Goal: Task Accomplishment & Management: Manage account settings

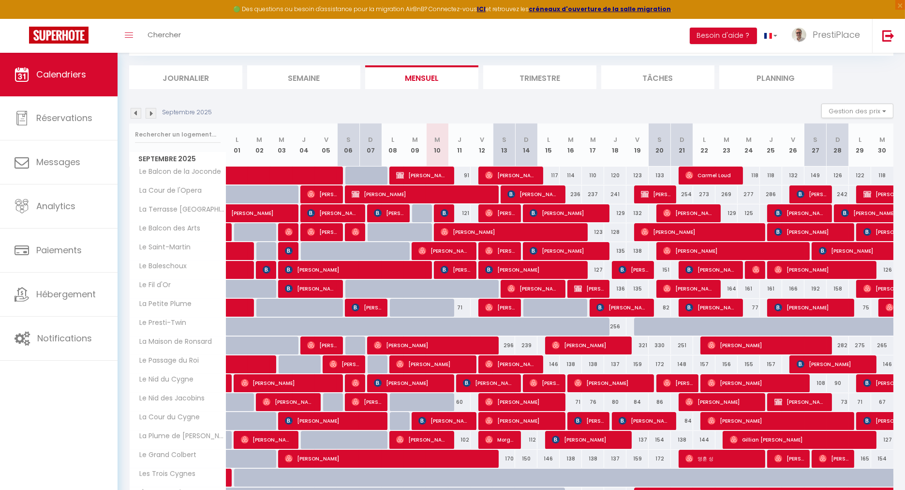
scroll to position [107, 0]
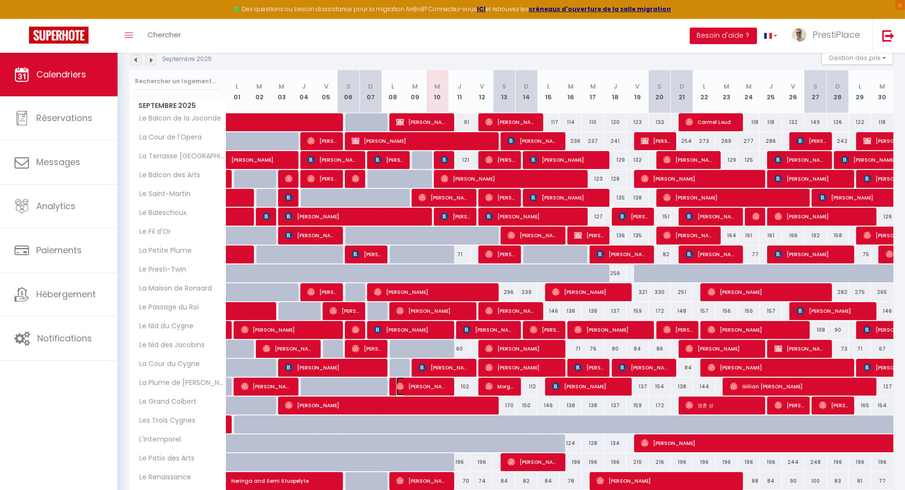
click at [432, 384] on span "[PERSON_NAME] and [PERSON_NAME]" at bounding box center [422, 386] width 52 height 18
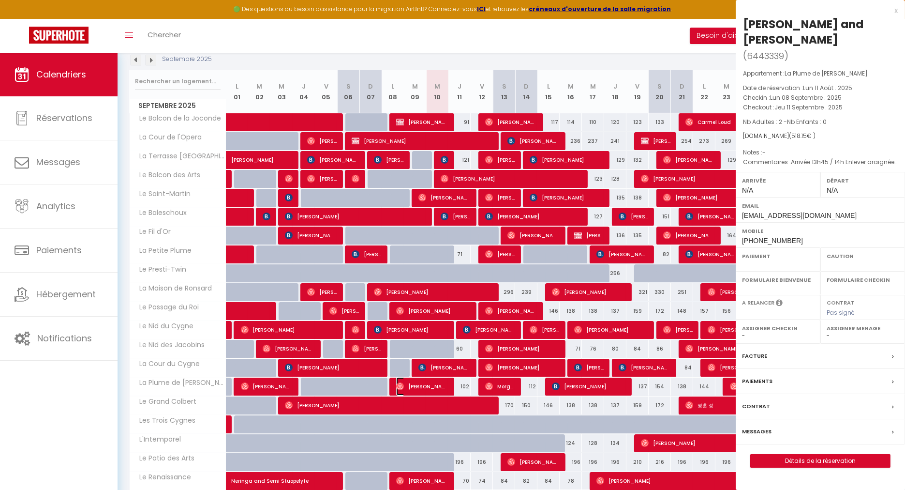
select select "OK"
select select "0"
select select "1"
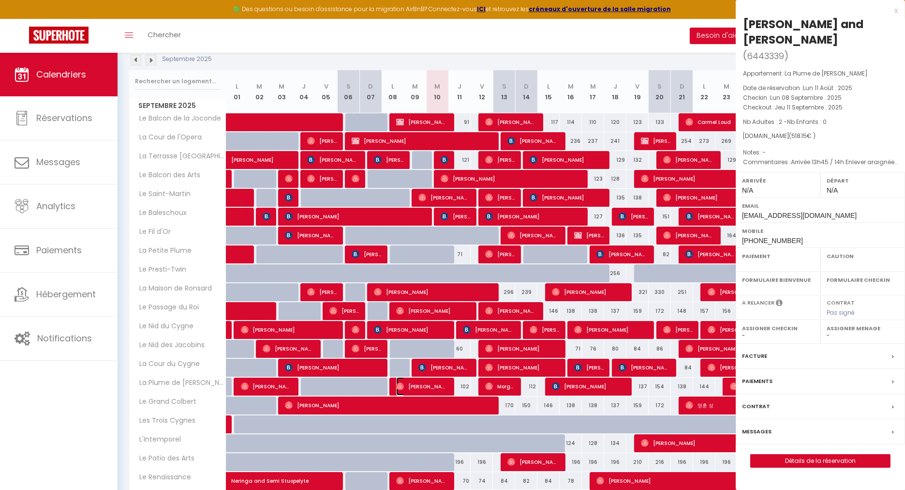
select select
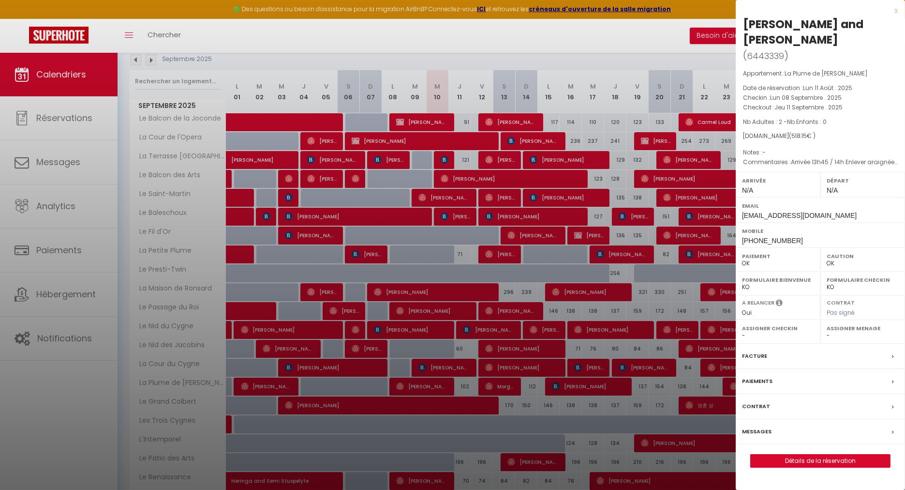
click at [753, 426] on label "Messages" at bounding box center [757, 431] width 30 height 10
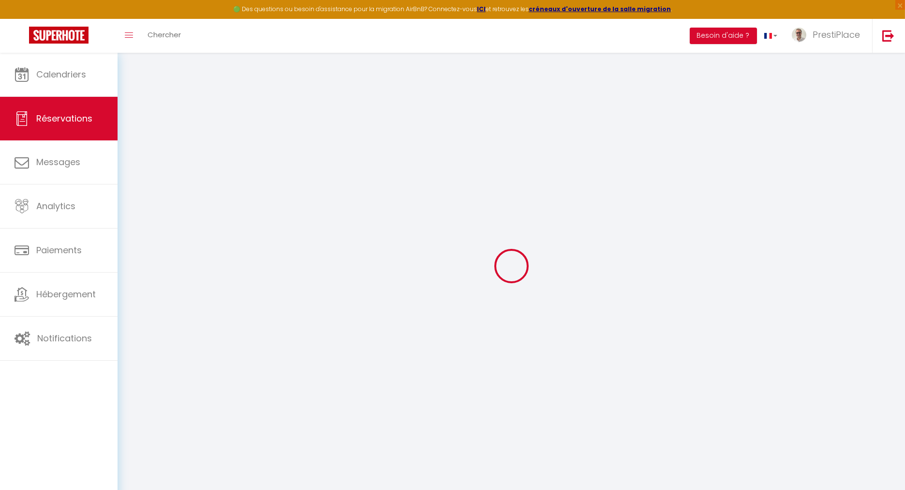
select select
checkbox input "false"
type textarea "Arrivée 13h45 / 14h Enlever araignées et saletés au plafond (visible au niveau …"
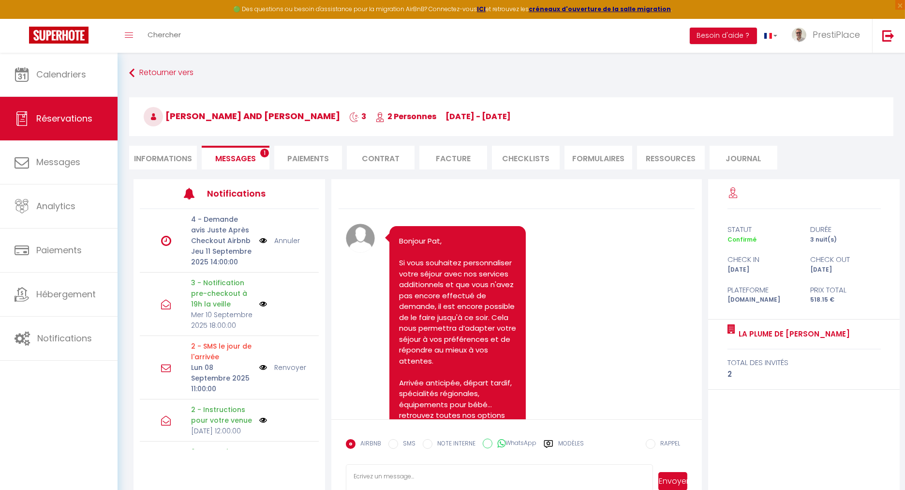
scroll to position [3284, 0]
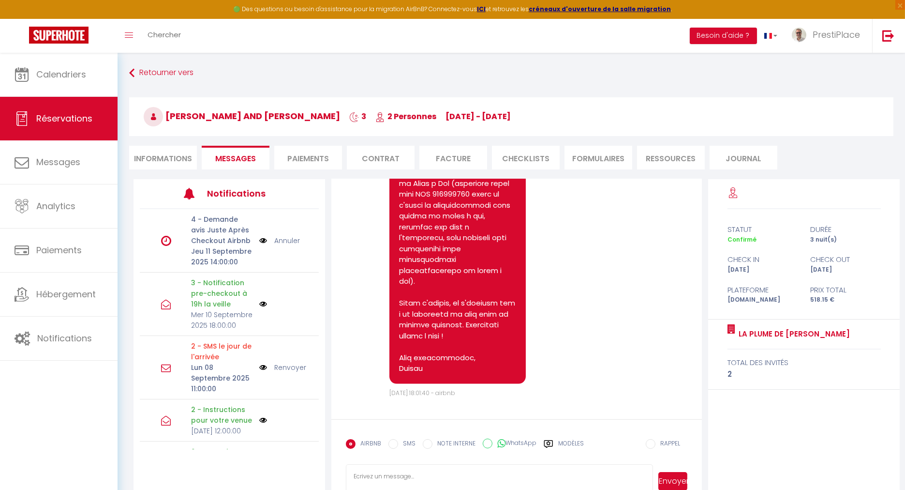
click at [150, 150] on li "Informations" at bounding box center [163, 158] width 68 height 24
select select
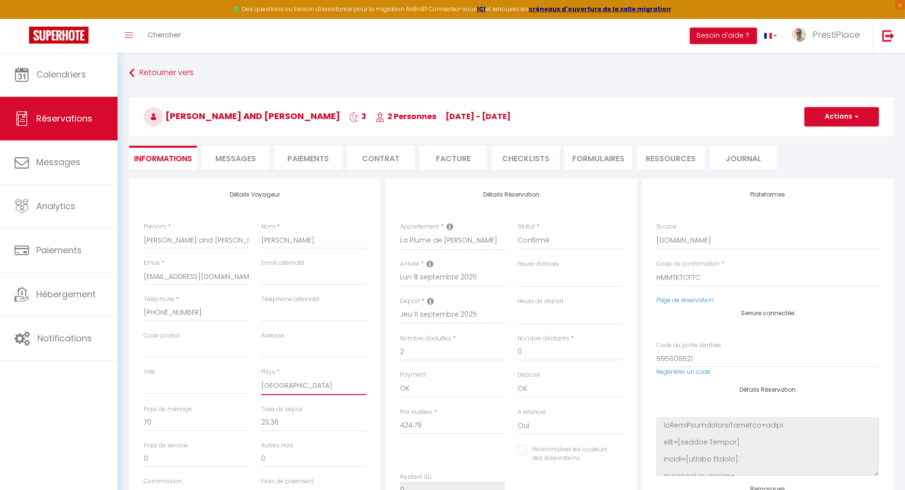
click at [277, 380] on select "[GEOGRAPHIC_DATA] [GEOGRAPHIC_DATA] [GEOGRAPHIC_DATA] [GEOGRAPHIC_DATA] [GEOGRA…" at bounding box center [313, 385] width 105 height 18
select select "AE"
click at [277, 380] on select "[GEOGRAPHIC_DATA] [GEOGRAPHIC_DATA] [GEOGRAPHIC_DATA] [GEOGRAPHIC_DATA] [GEOGRA…" at bounding box center [313, 385] width 105 height 18
select select
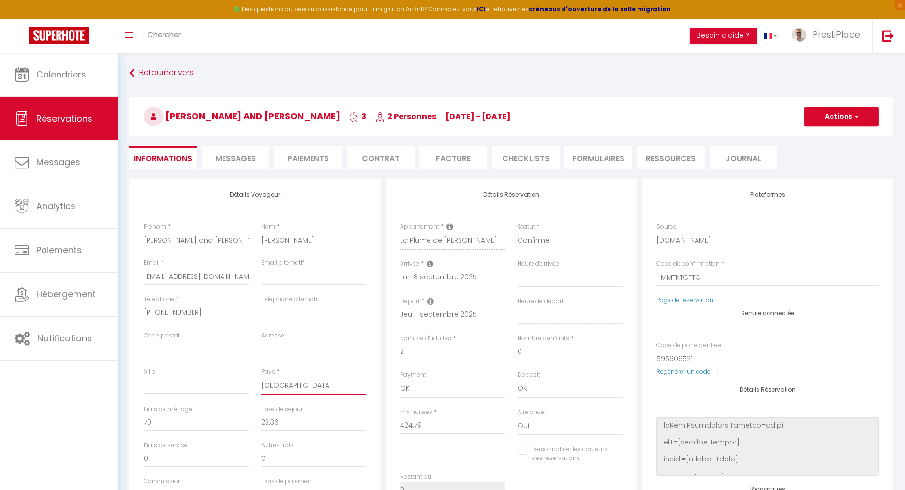
checkbox input "false"
click at [277, 380] on select "[GEOGRAPHIC_DATA] [GEOGRAPHIC_DATA] [GEOGRAPHIC_DATA] [GEOGRAPHIC_DATA] [GEOGRA…" at bounding box center [313, 385] width 105 height 18
select select "GB"
click at [277, 380] on select "[GEOGRAPHIC_DATA] [GEOGRAPHIC_DATA] [GEOGRAPHIC_DATA] [GEOGRAPHIC_DATA] [GEOGRA…" at bounding box center [313, 385] width 105 height 18
select select
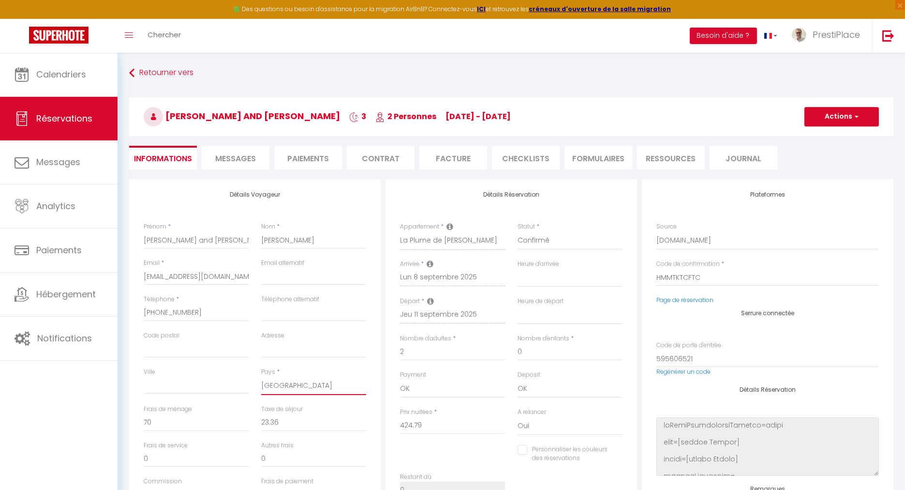
select select
checkbox input "false"
click at [283, 384] on select "[GEOGRAPHIC_DATA] [GEOGRAPHIC_DATA] [GEOGRAPHIC_DATA] [GEOGRAPHIC_DATA] [GEOGRA…" at bounding box center [313, 385] width 105 height 18
select select "US"
click at [284, 384] on select "[GEOGRAPHIC_DATA] [GEOGRAPHIC_DATA] [GEOGRAPHIC_DATA] [GEOGRAPHIC_DATA] [GEOGRA…" at bounding box center [313, 385] width 105 height 18
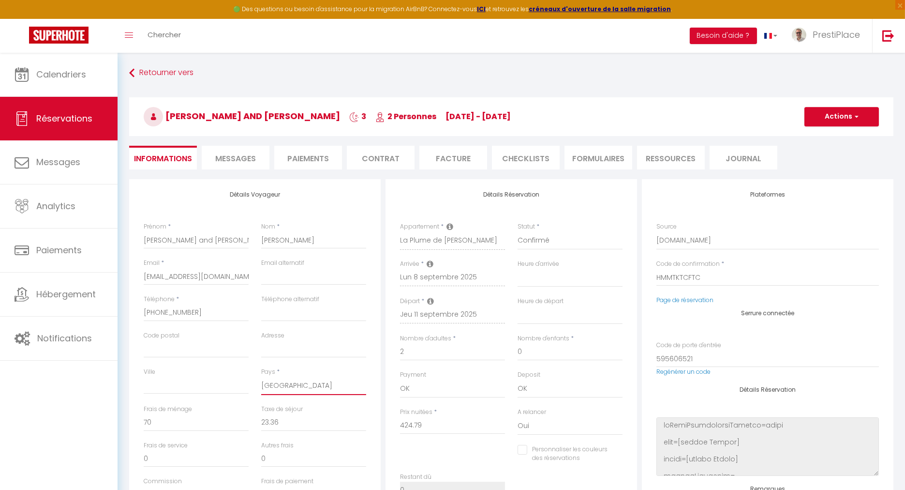
select select
checkbox input "false"
click at [835, 112] on button "Actions" at bounding box center [842, 116] width 75 height 19
click at [812, 134] on link "Enregistrer" at bounding box center [832, 138] width 76 height 13
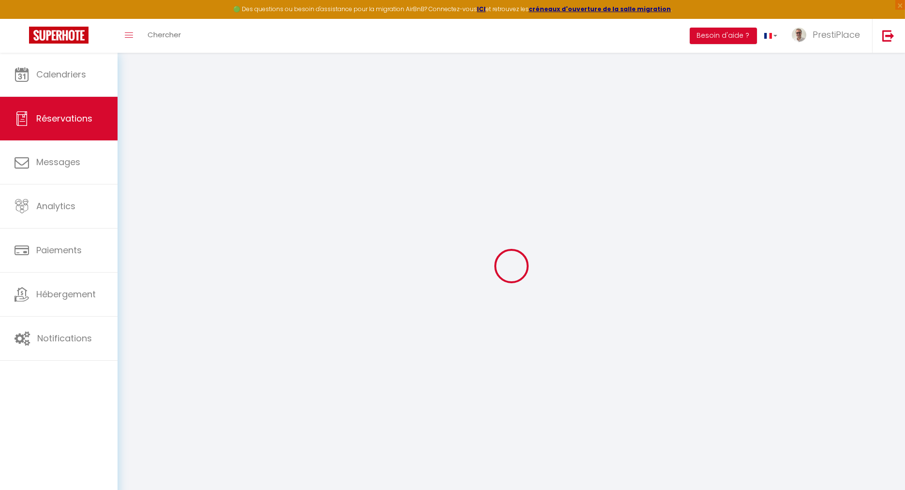
select select "not_cancelled"
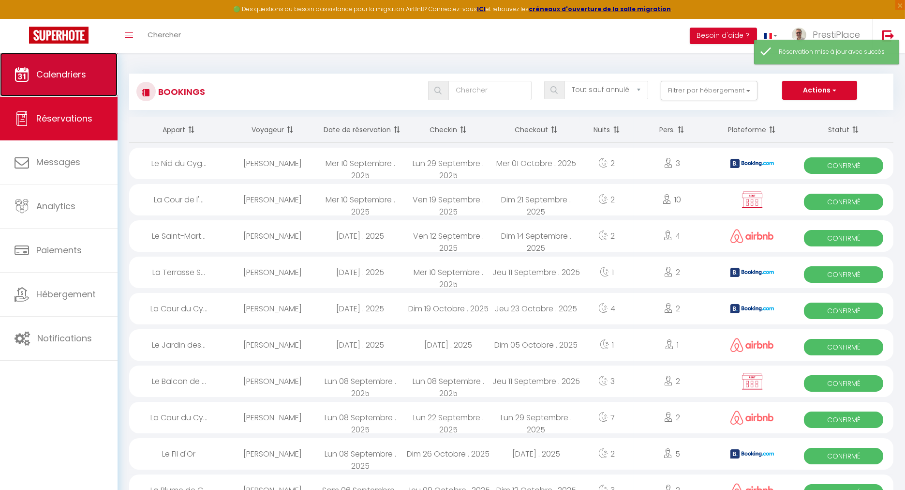
click at [39, 71] on span "Calendriers" at bounding box center [61, 74] width 50 height 12
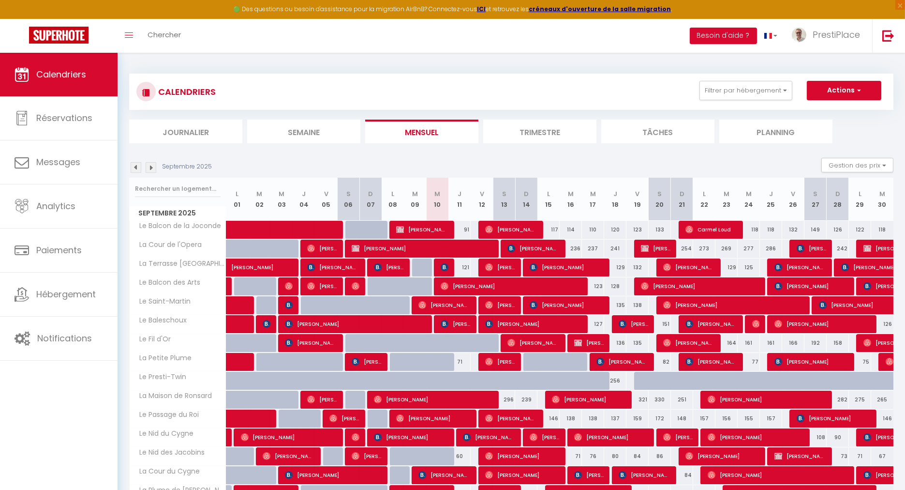
scroll to position [54, 0]
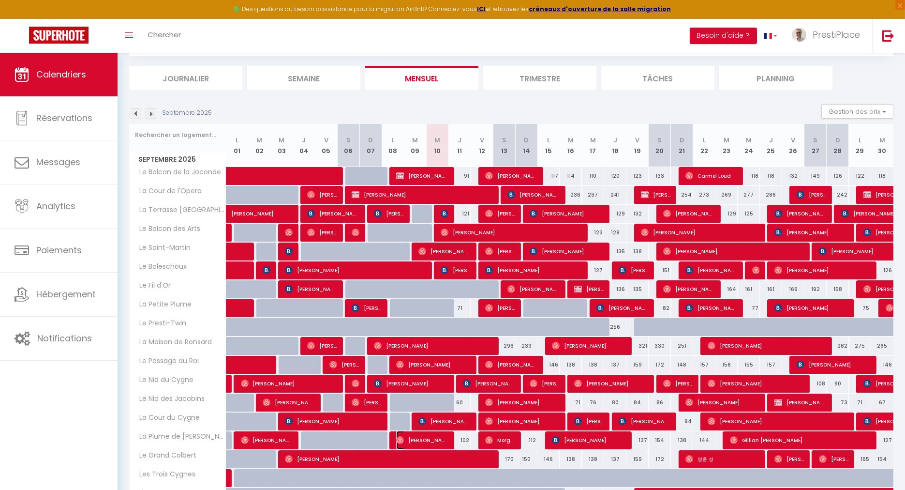
drag, startPoint x: 416, startPoint y: 434, endPoint x: 458, endPoint y: 445, distance: 43.2
click at [416, 434] on span "[PERSON_NAME] and [PERSON_NAME]" at bounding box center [422, 440] width 52 height 18
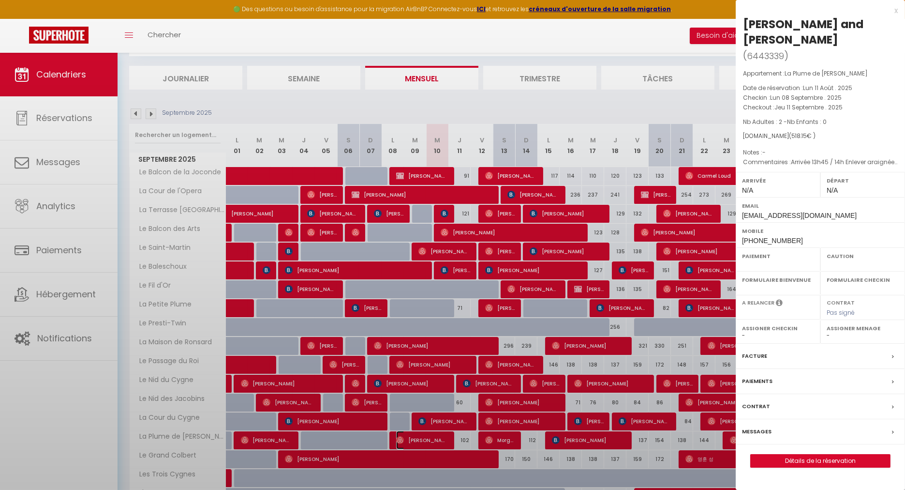
select select "OK"
select select "0"
select select "1"
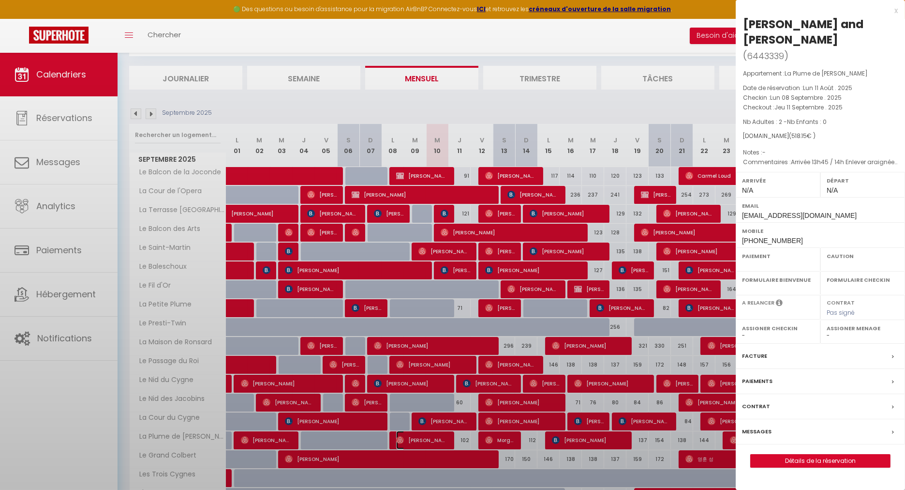
select select
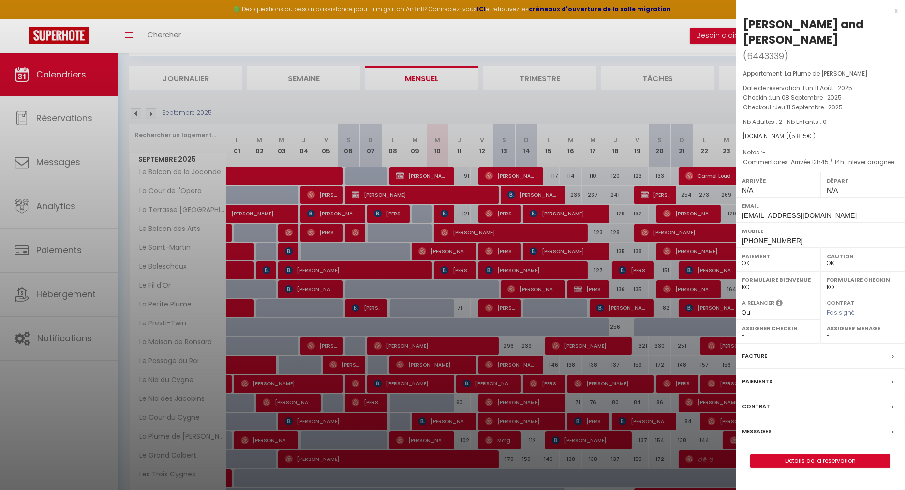
click at [759, 426] on label "Messages" at bounding box center [757, 431] width 30 height 10
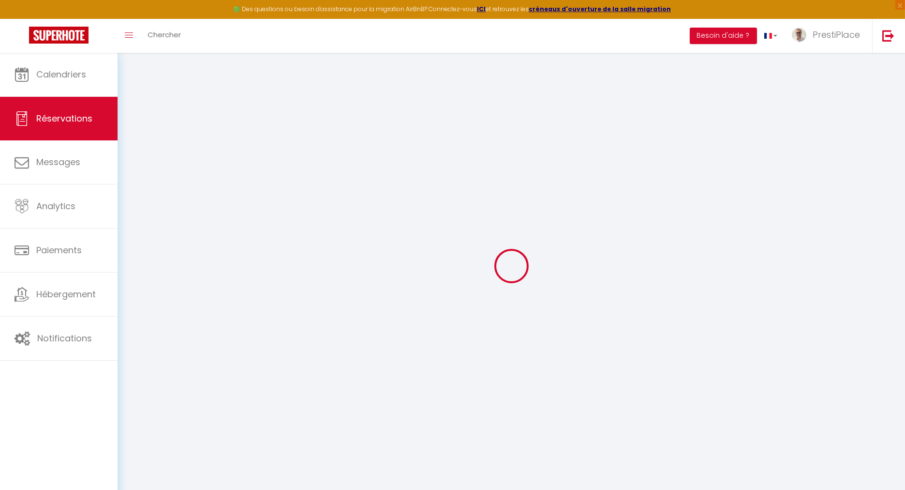
type input "[PERSON_NAME] and [PERSON_NAME]"
type input "[PERSON_NAME]"
type input "[EMAIL_ADDRESS][DOMAIN_NAME]"
type input "[PHONE_NUMBER]"
select select "US"
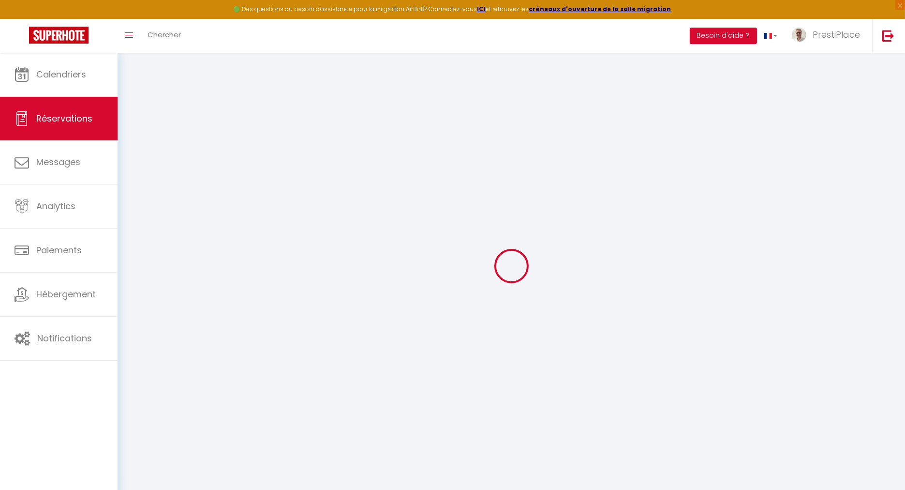
type input "89.06"
select select "51108"
select select "1"
select select
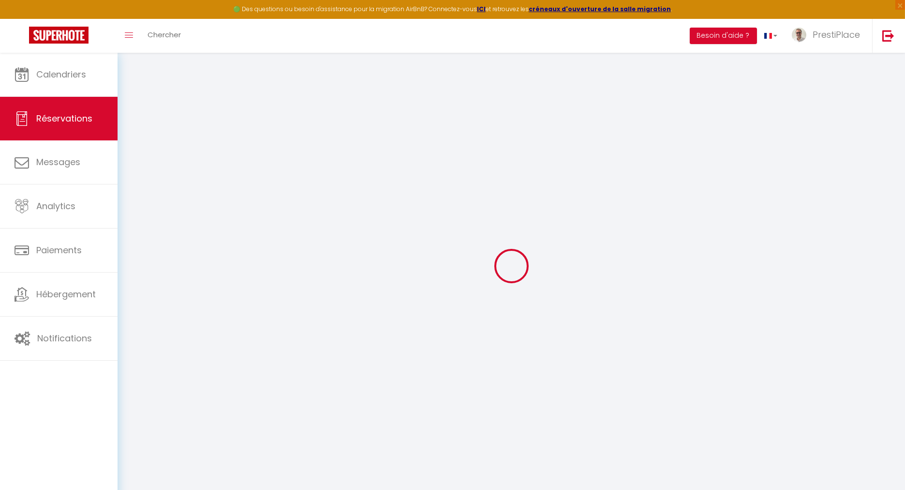
type input "2"
select select "12"
select select
type input "424.79"
checkbox input "false"
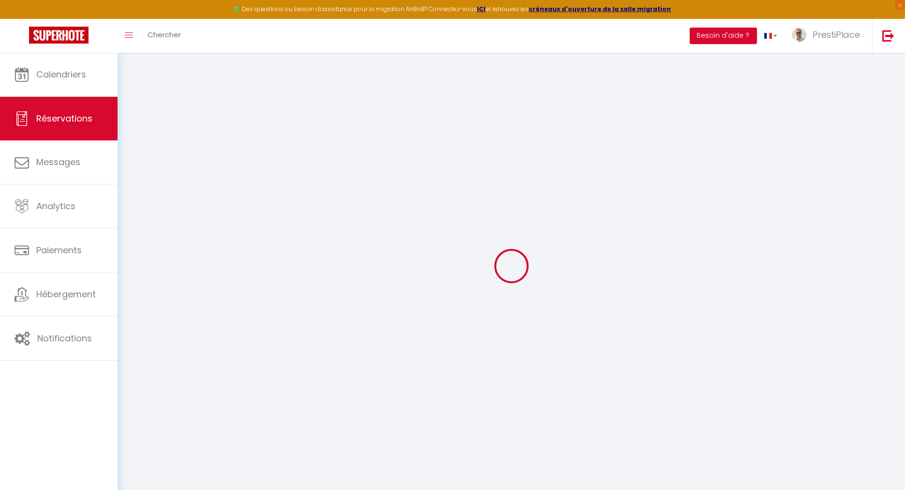
type input "0"
select select "1"
type input "0"
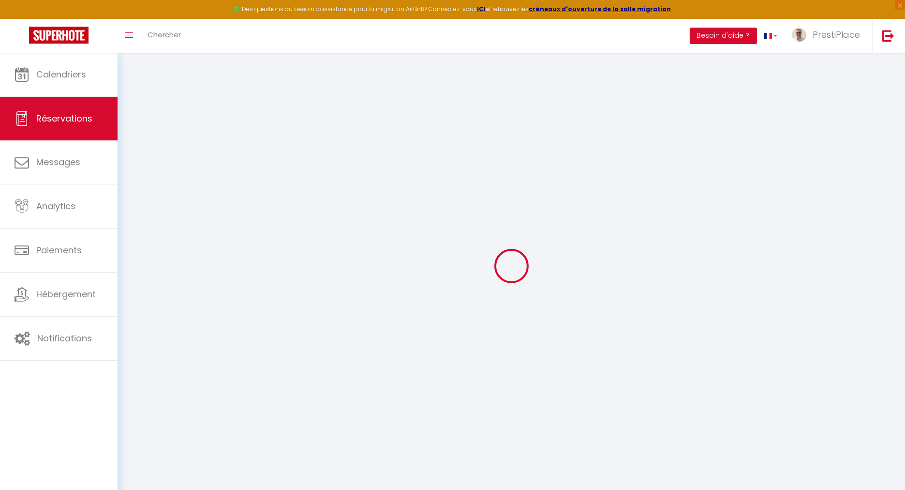
select select
select select "15"
checkbox input "false"
select select
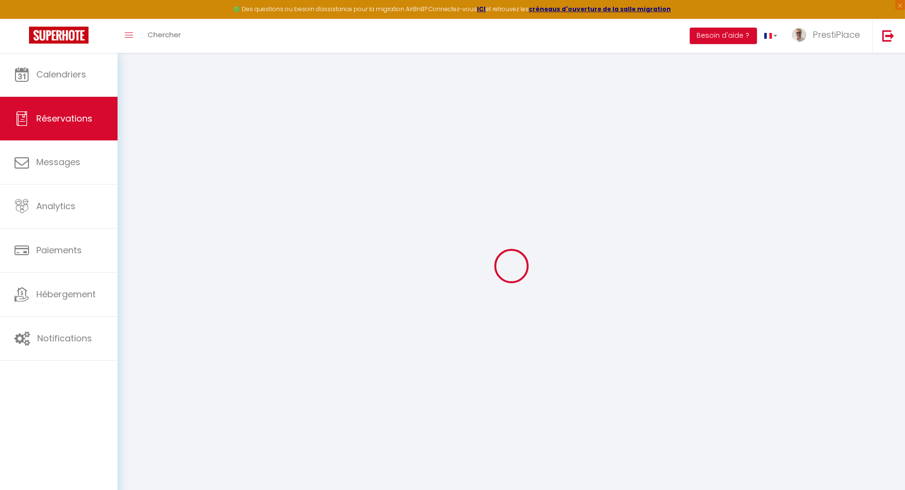
select select
checkbox input "false"
select select
checkbox input "false"
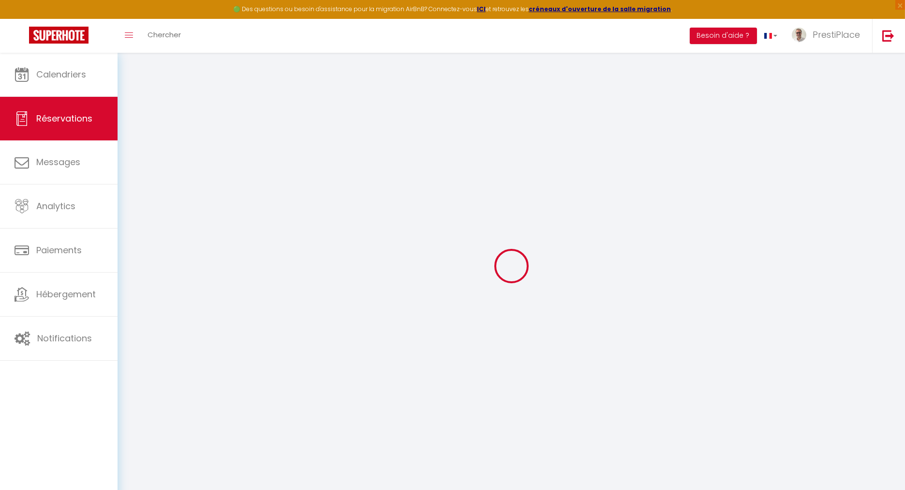
type textarea "Arrivée 13h45 / 14h Enlever araignées et saletés au plafond (visible au niveau …"
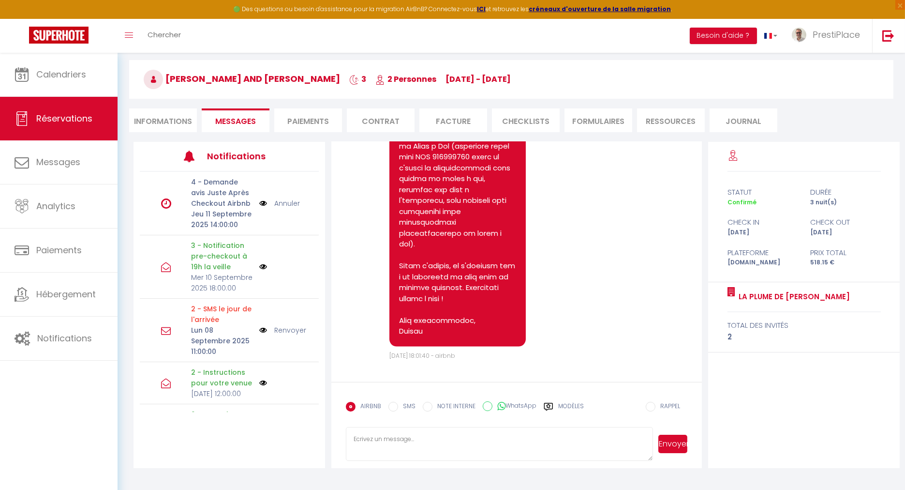
scroll to position [52, 0]
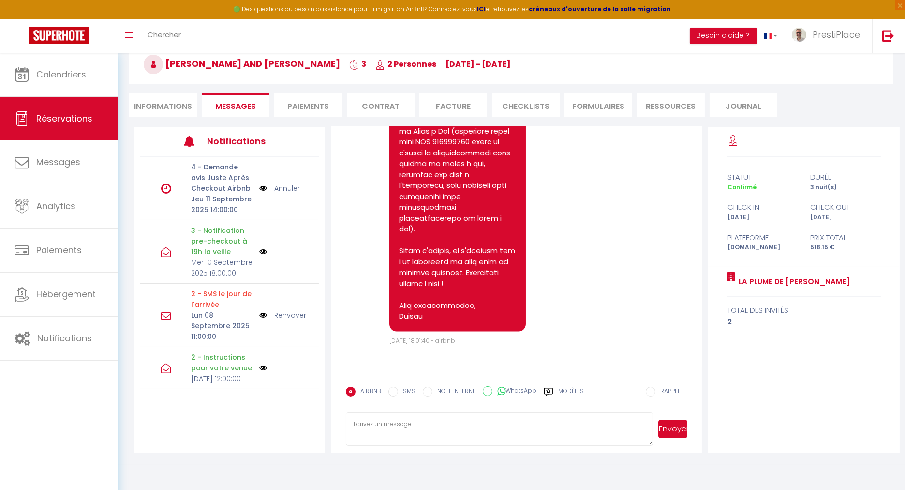
click at [395, 420] on textarea at bounding box center [499, 429] width 307 height 34
click at [559, 388] on label "Modèles" at bounding box center [571, 395] width 26 height 17
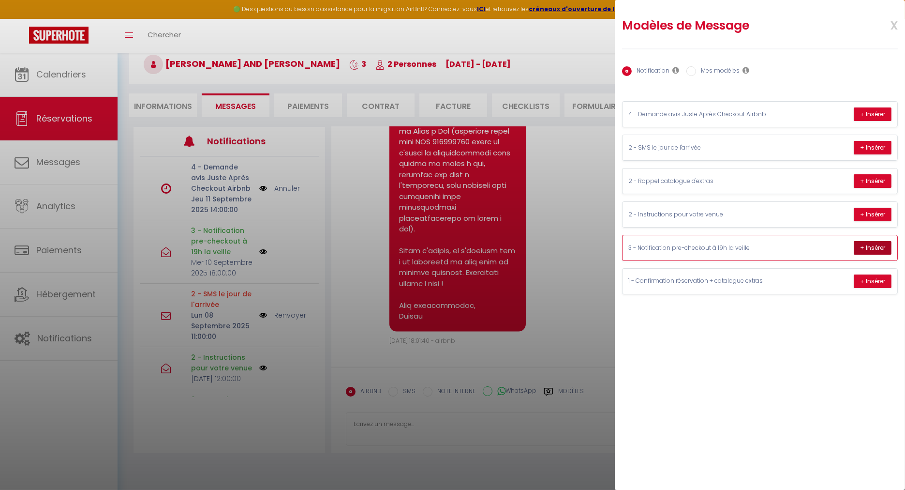
click at [870, 243] on button "+ Insérer" at bounding box center [873, 248] width 38 height 14
type textarea "Good evening [PERSON_NAME] and [PERSON_NAME], As you will be leaving [DATE], I …"
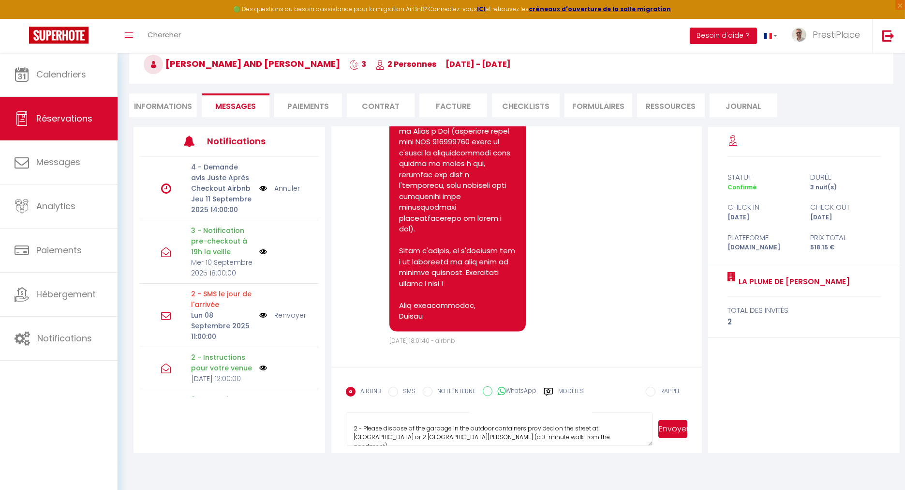
scroll to position [173, 0]
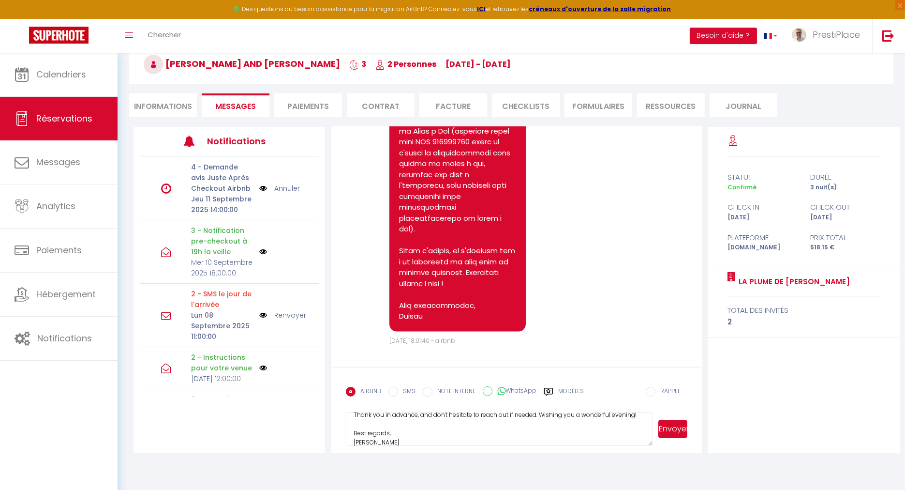
drag, startPoint x: 351, startPoint y: 421, endPoint x: 583, endPoint y: 482, distance: 239.7
click at [583, 482] on body "🟢 Des questions ou besoin d'assistance pour la migration AirBnB? Connectez-vous…" at bounding box center [452, 245] width 905 height 490
click at [571, 391] on label "Modèles" at bounding box center [571, 395] width 26 height 17
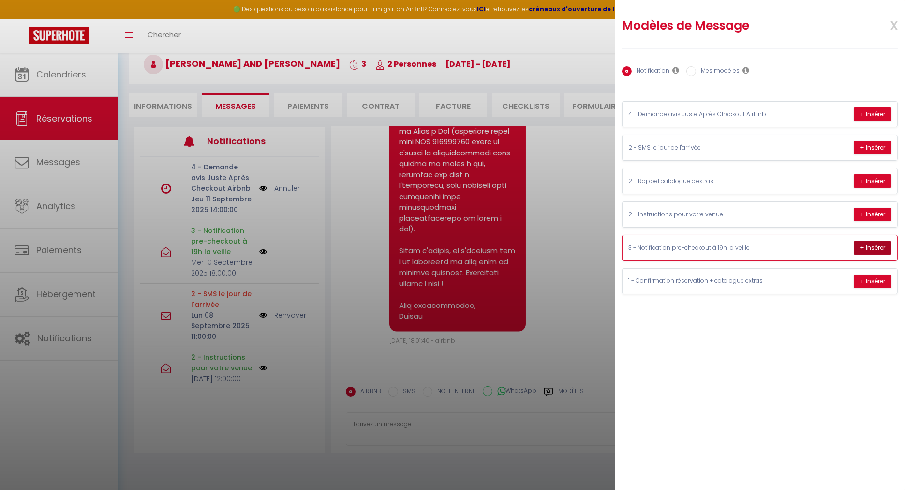
click at [878, 247] on button "+ Insérer" at bounding box center [873, 248] width 38 height 14
type textarea "Good evening [PERSON_NAME] and [PERSON_NAME], As you will be leaving [DATE], I …"
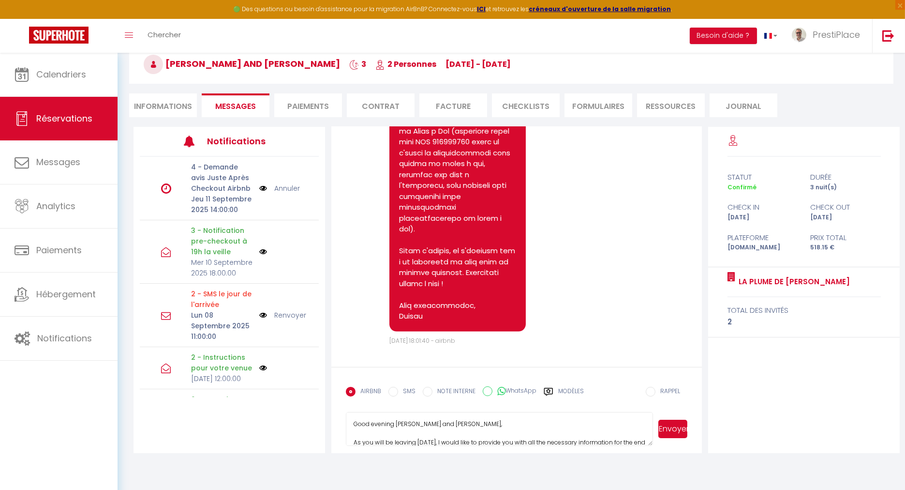
scroll to position [173, 0]
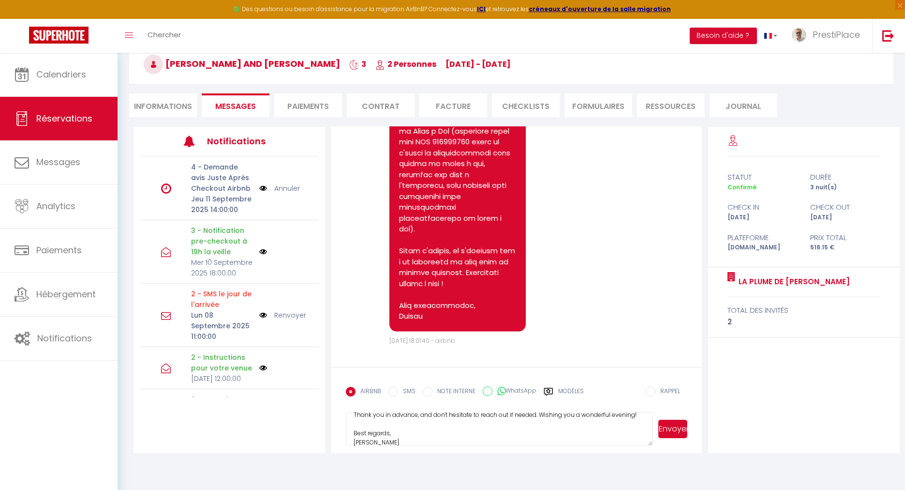
drag, startPoint x: 355, startPoint y: 422, endPoint x: 591, endPoint y: 482, distance: 244.2
click at [591, 482] on body "🟢 Des questions ou besoin d'assistance pour la migration AirBnB? Connectez-vous…" at bounding box center [452, 245] width 905 height 490
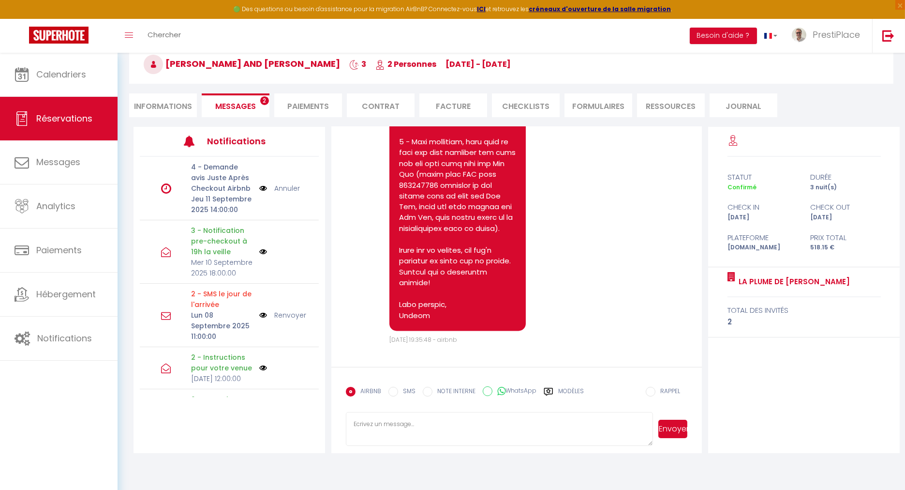
scroll to position [4067, 0]
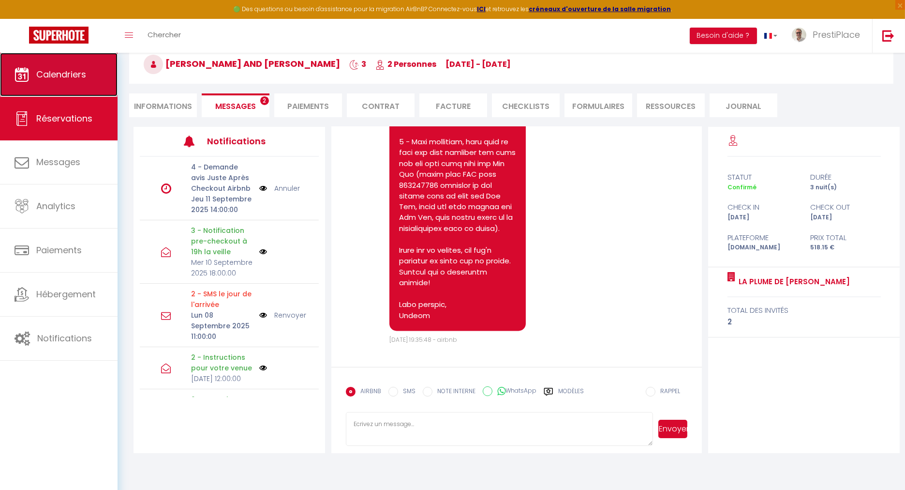
click at [49, 82] on link "Calendriers" at bounding box center [59, 75] width 118 height 44
